Goal: Information Seeking & Learning: Learn about a topic

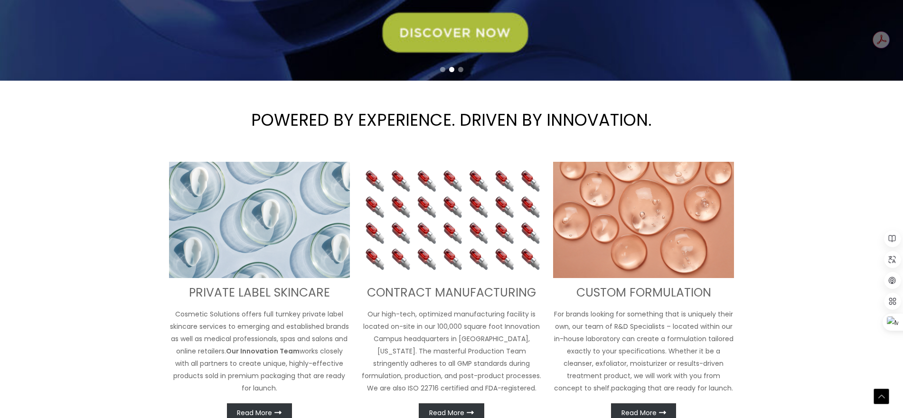
scroll to position [155, 0]
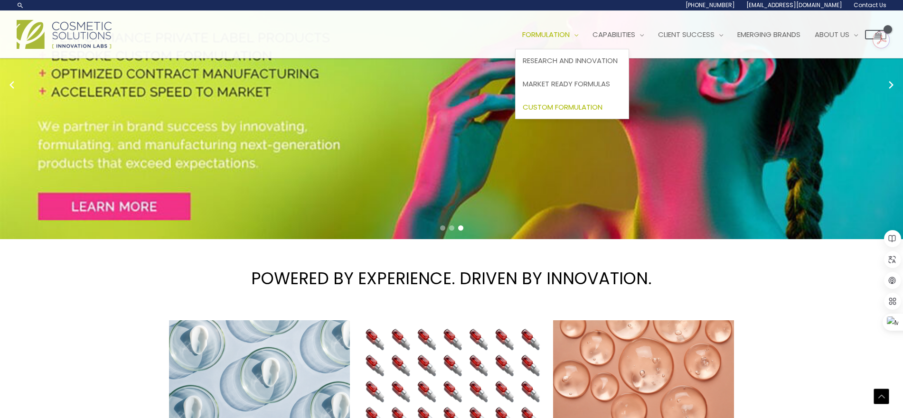
click at [589, 111] on span "Custom Formulation" at bounding box center [562, 107] width 80 height 10
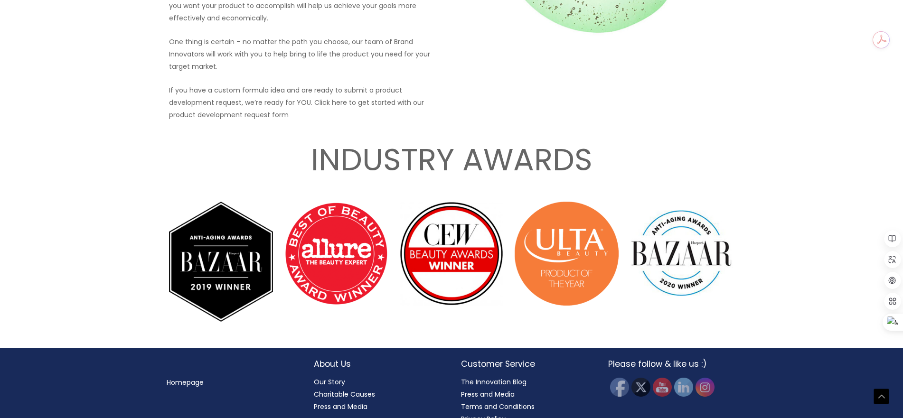
scroll to position [1369, 0]
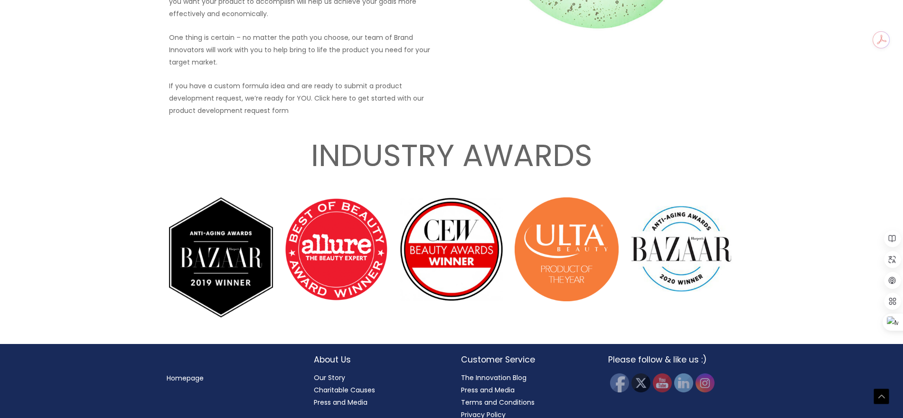
click at [321, 373] on link "Our Story" at bounding box center [329, 377] width 31 height 9
